Goal: Check status: Check status

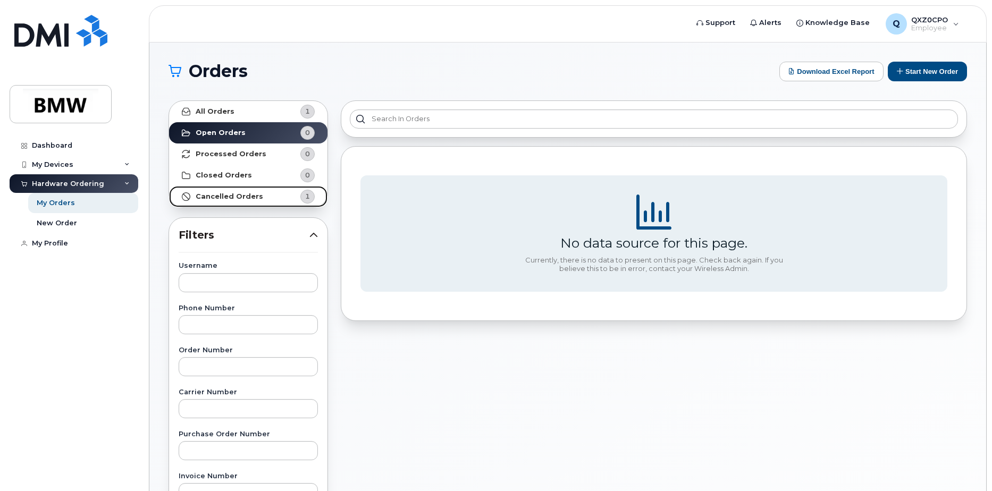
click at [229, 196] on strong "Cancelled Orders" at bounding box center [229, 196] width 67 height 9
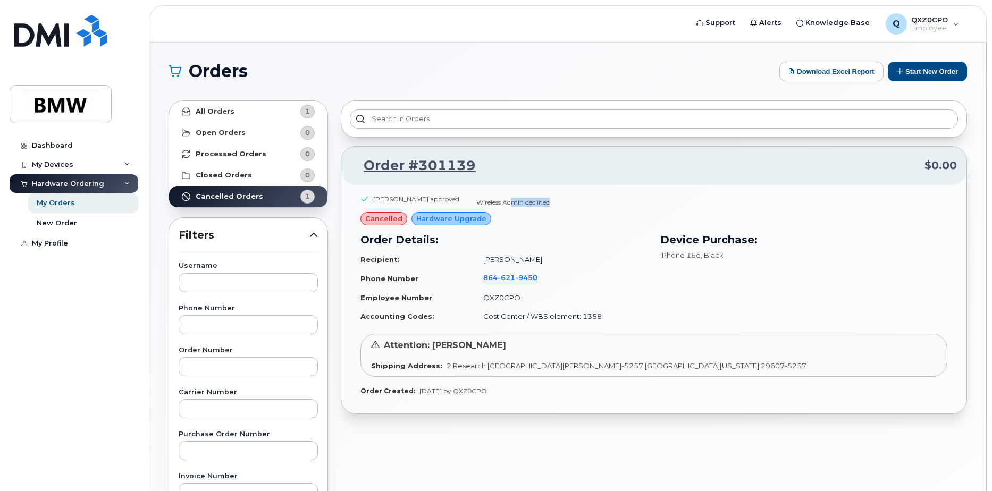
drag, startPoint x: 562, startPoint y: 202, endPoint x: 500, endPoint y: 203, distance: 61.6
click at [500, 203] on div "[PERSON_NAME] approved Wireless Admin declined" at bounding box center [653, 204] width 587 height 18
drag, startPoint x: 496, startPoint y: 204, endPoint x: 603, endPoint y: 220, distance: 108.0
click at [603, 220] on div "[PERSON_NAME] approved Wireless Admin declined cancelled Hardware Upgrade Order…" at bounding box center [653, 264] width 587 height 138
click at [434, 165] on link "Order #301139" at bounding box center [413, 165] width 125 height 19
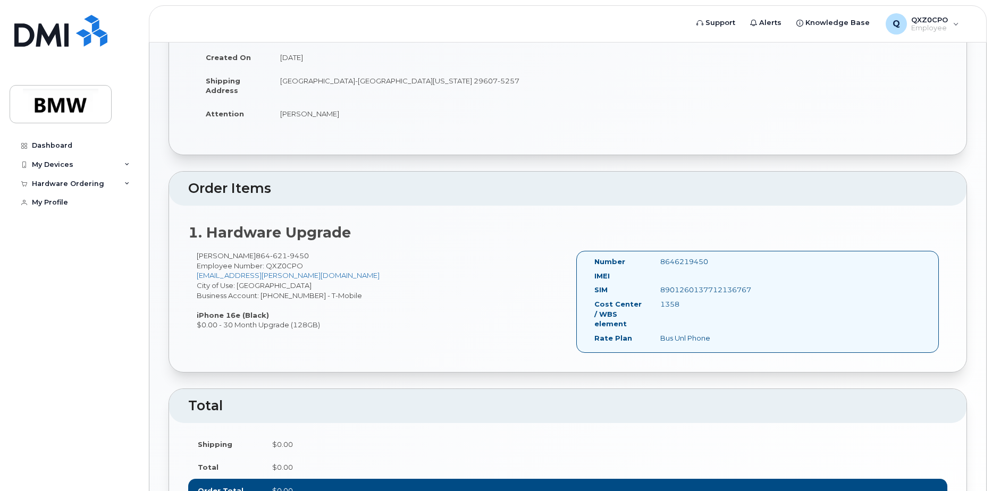
scroll to position [185, 0]
